Goal: Navigation & Orientation: Go to known website

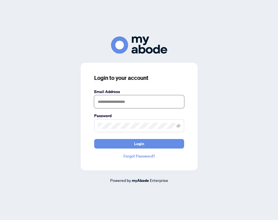
click at [111, 102] on input "text" at bounding box center [139, 101] width 90 height 13
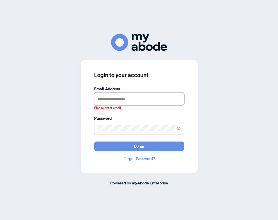
type input "**********"
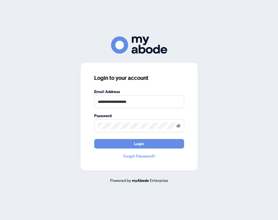
click at [177, 126] on icon "eye-invisible" at bounding box center [178, 126] width 4 height 4
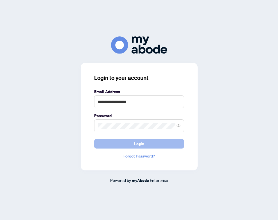
click at [142, 145] on span "Login" at bounding box center [139, 144] width 10 height 9
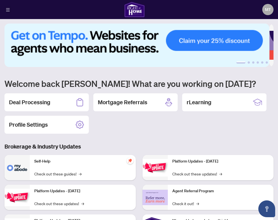
click at [7, 10] on icon "menu" at bounding box center [8, 10] width 4 height 4
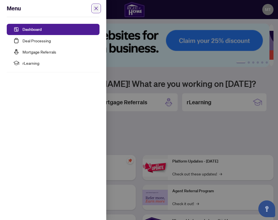
click at [97, 8] on icon "close" at bounding box center [96, 8] width 4 height 4
